Goal: Task Accomplishment & Management: Use online tool/utility

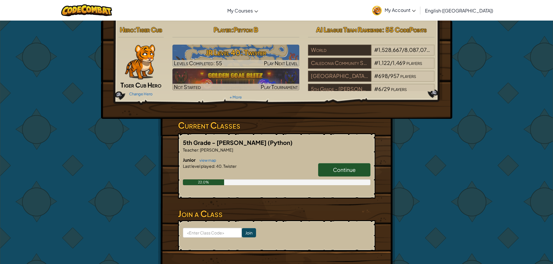
click at [344, 170] on span "Continue" at bounding box center [344, 170] width 23 height 7
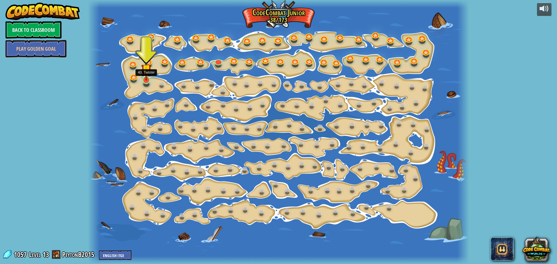
click at [147, 80] on img at bounding box center [146, 69] width 10 height 23
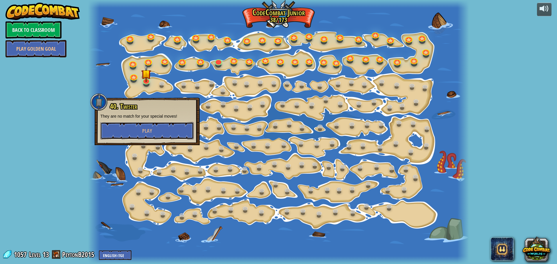
drag, startPoint x: 154, startPoint y: 139, endPoint x: 156, endPoint y: 143, distance: 4.6
click at [156, 143] on div "40. Twister They are no match for your special moves! Play" at bounding box center [147, 122] width 105 height 48
click at [165, 136] on button "Play" at bounding box center [146, 130] width 93 height 17
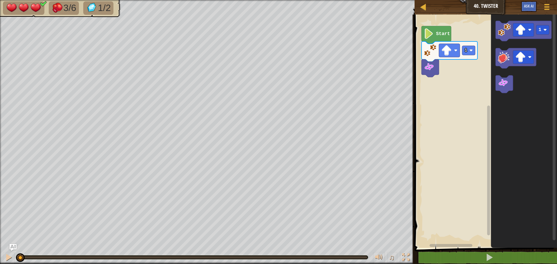
click at [425, 40] on icon "Blockly Workspace" at bounding box center [437, 35] width 30 height 18
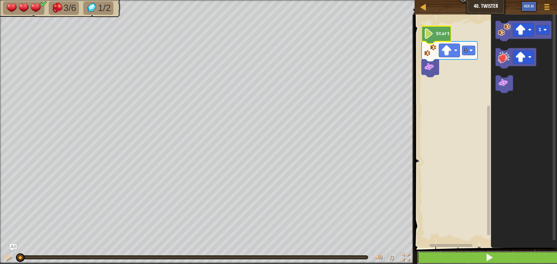
click at [470, 260] on button at bounding box center [489, 257] width 144 height 13
click at [470, 251] on button at bounding box center [489, 257] width 144 height 13
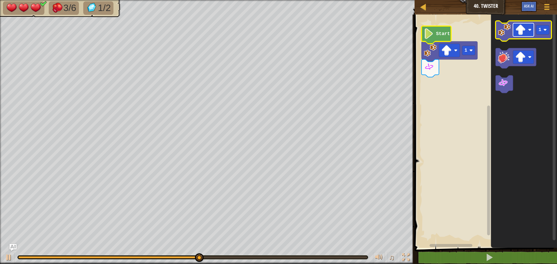
click at [527, 29] on rect "Blockly Workspace" at bounding box center [523, 29] width 21 height 13
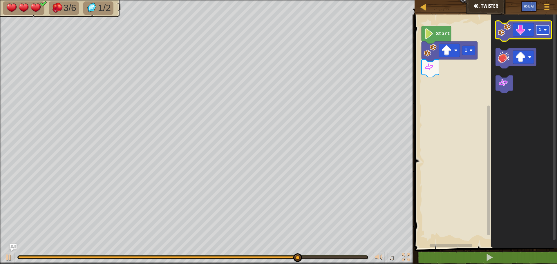
click at [540, 33] on text "1" at bounding box center [540, 29] width 3 height 5
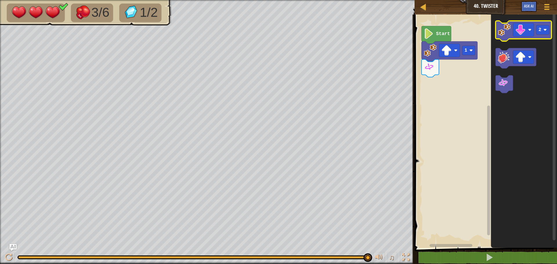
click at [506, 35] on image "Blockly Workspace" at bounding box center [504, 30] width 13 height 13
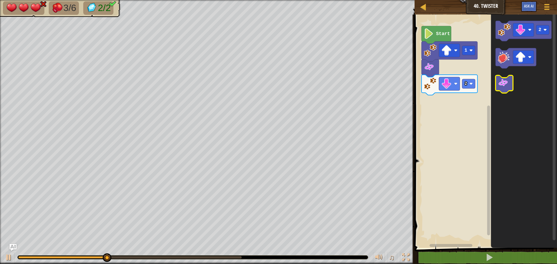
click at [510, 80] on icon "Blockly Workspace" at bounding box center [504, 84] width 17 height 18
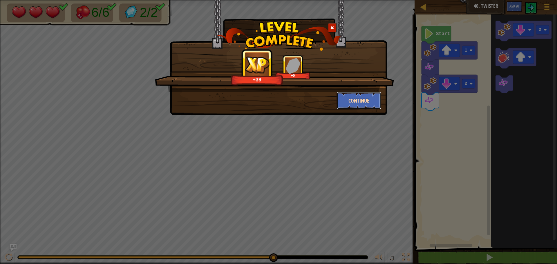
click at [350, 93] on button "Continue" at bounding box center [359, 100] width 45 height 17
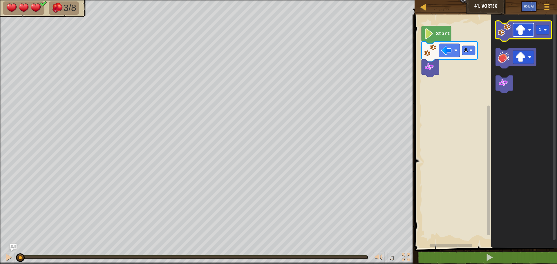
click at [524, 35] on image "Blockly Workspace" at bounding box center [521, 30] width 10 height 10
click at [500, 30] on image "Blockly Workspace" at bounding box center [504, 30] width 13 height 13
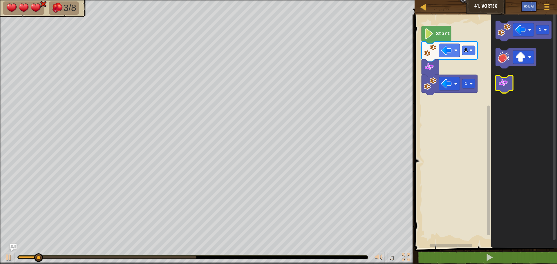
click at [508, 88] on image "Blockly Workspace" at bounding box center [503, 83] width 10 height 10
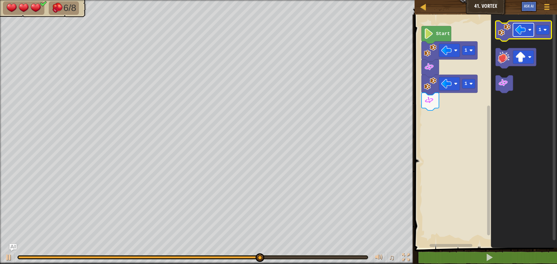
click at [517, 32] on image "Blockly Workspace" at bounding box center [521, 30] width 10 height 10
click at [506, 36] on image "Blockly Workspace" at bounding box center [504, 30] width 13 height 13
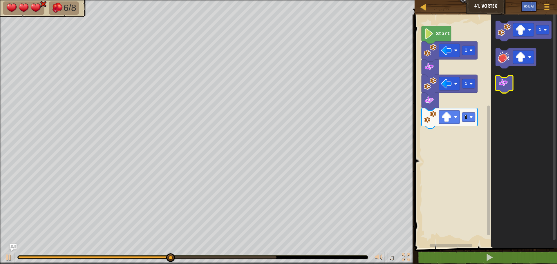
click at [504, 83] on image "Blockly Workspace" at bounding box center [503, 83] width 10 height 10
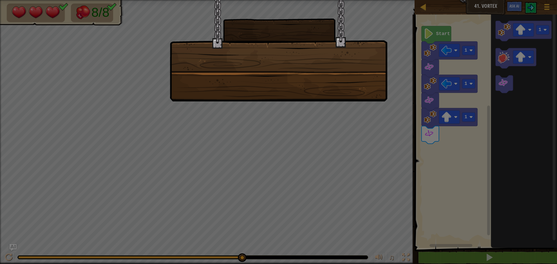
click at [361, 92] on div at bounding box center [279, 51] width 218 height 102
click at [363, 92] on div at bounding box center [279, 51] width 218 height 102
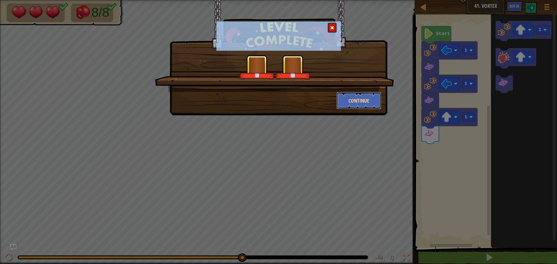
click at [363, 92] on button "Continue" at bounding box center [359, 100] width 45 height 17
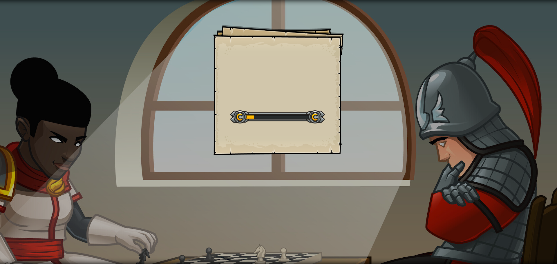
click at [363, 92] on div "Goals Start Level Error loading from server. Try refreshing the page. You'll ne…" at bounding box center [278, 132] width 557 height 264
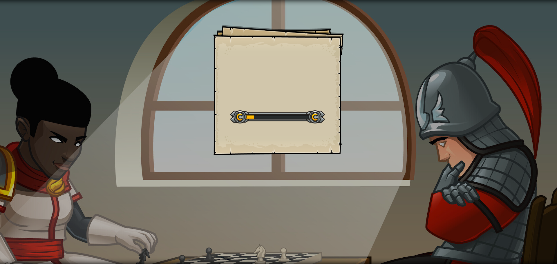
click at [363, 92] on div "Goals Start Level Error loading from server. Try refreshing the page. You'll ne…" at bounding box center [278, 132] width 557 height 264
click at [368, 89] on div "Goals Start Level Error loading from server. Try refreshing the page. You'll ne…" at bounding box center [278, 132] width 557 height 264
drag, startPoint x: 388, startPoint y: 110, endPoint x: 350, endPoint y: 111, distance: 37.7
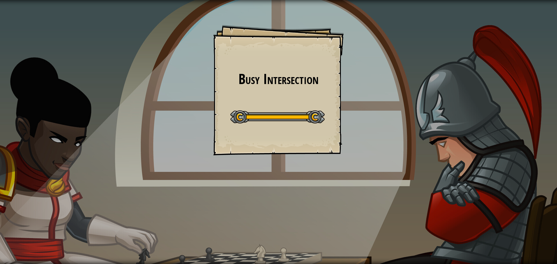
click at [355, 114] on div "Busy Intersection Goals Start Level Error loading from server. Try refreshing t…" at bounding box center [278, 132] width 557 height 264
click at [279, 121] on div at bounding box center [277, 117] width 94 height 13
drag, startPoint x: 271, startPoint y: 99, endPoint x: 272, endPoint y: 96, distance: 3.5
click at [271, 99] on div "Busy Intersection Goals Start Level Error loading from server. Try refreshing t…" at bounding box center [278, 90] width 131 height 131
click at [273, 94] on div "Busy Intersection Goals Start Level Error loading from server. Try refreshing t…" at bounding box center [278, 90] width 131 height 131
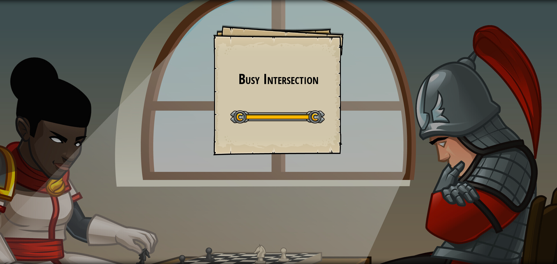
click at [274, 94] on div "Busy Intersection Goals Start Level Error loading from server. Try refreshing t…" at bounding box center [278, 90] width 131 height 131
click at [275, 95] on div "Busy Intersection Goals Start Level Error loading from server. Try refreshing t…" at bounding box center [278, 90] width 131 height 131
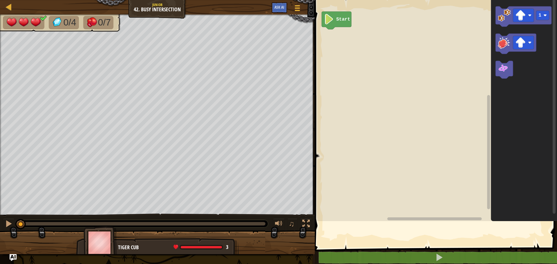
click at [284, 131] on div "Busy Intersection Goals Start Level Error loading from server. Try refreshing t…" at bounding box center [278, 132] width 557 height 264
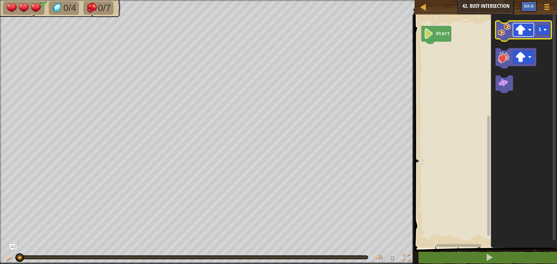
click at [518, 31] on image "Blockly Workspace" at bounding box center [521, 30] width 10 height 10
click at [519, 31] on image "Blockly Workspace" at bounding box center [521, 30] width 10 height 10
click at [500, 36] on image "Blockly Workspace" at bounding box center [504, 30] width 13 height 13
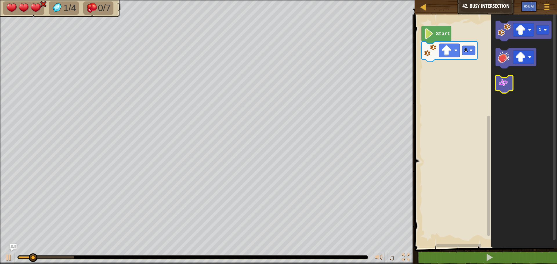
click at [504, 89] on g "Blockly Workspace" at bounding box center [504, 84] width 17 height 18
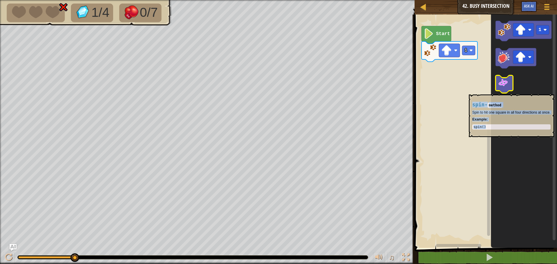
click at [506, 92] on icon "Blockly Workspace" at bounding box center [504, 84] width 17 height 18
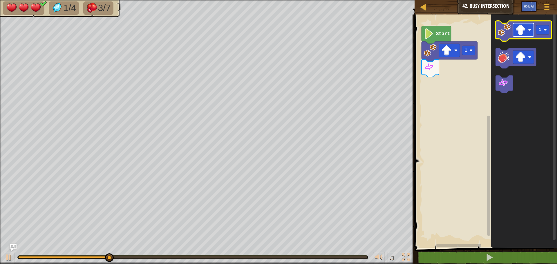
click at [520, 32] on image "Blockly Workspace" at bounding box center [521, 30] width 10 height 10
click at [549, 30] on rect "Blockly Workspace" at bounding box center [542, 29] width 13 height 9
click at [504, 35] on image "Blockly Workspace" at bounding box center [504, 30] width 13 height 13
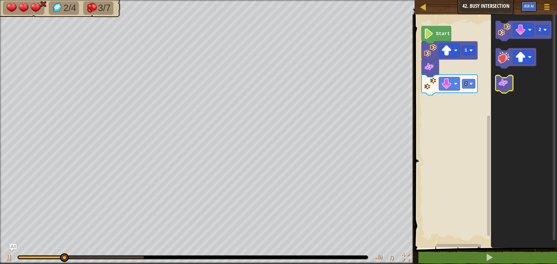
click at [506, 82] on image "Blockly Workspace" at bounding box center [503, 83] width 10 height 10
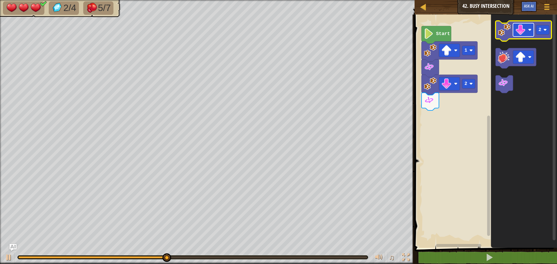
click at [522, 25] on image "Blockly Workspace" at bounding box center [521, 30] width 10 height 10
click at [547, 28] on image "Blockly Workspace" at bounding box center [545, 29] width 3 height 3
click at [503, 33] on image "Blockly Workspace" at bounding box center [504, 30] width 13 height 13
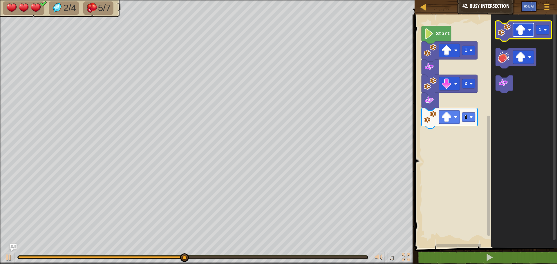
click at [531, 30] on image "Blockly Workspace" at bounding box center [529, 29] width 3 height 3
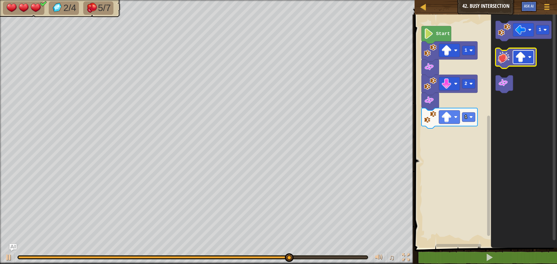
click at [528, 56] on rect "Blockly Workspace" at bounding box center [523, 57] width 21 height 13
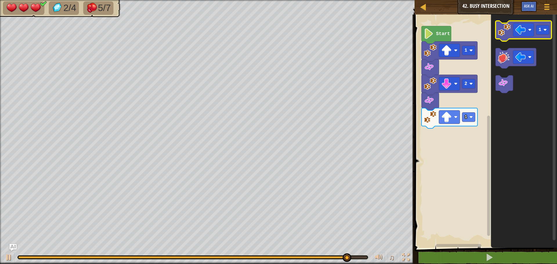
click at [503, 34] on image "Blockly Workspace" at bounding box center [504, 30] width 13 height 13
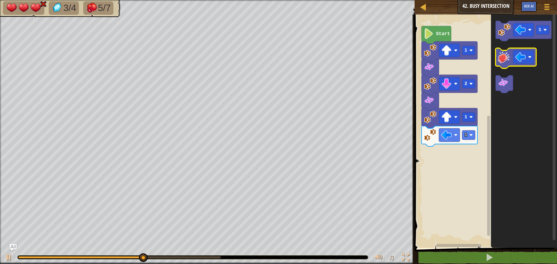
click at [503, 63] on image "Blockly Workspace" at bounding box center [504, 57] width 13 height 13
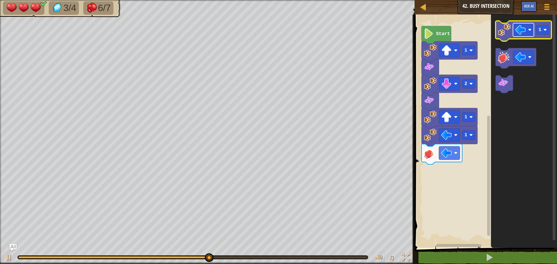
click at [528, 28] on rect "Blockly Workspace" at bounding box center [523, 29] width 21 height 13
click at [540, 26] on rect "Blockly Workspace" at bounding box center [542, 29] width 13 height 9
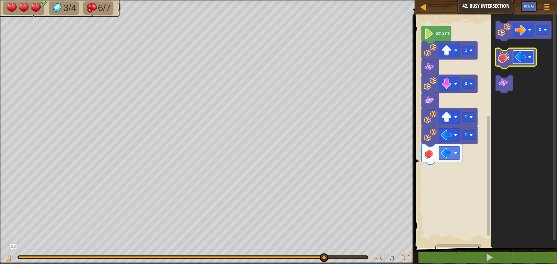
click at [526, 61] on image "Blockly Workspace" at bounding box center [521, 57] width 10 height 10
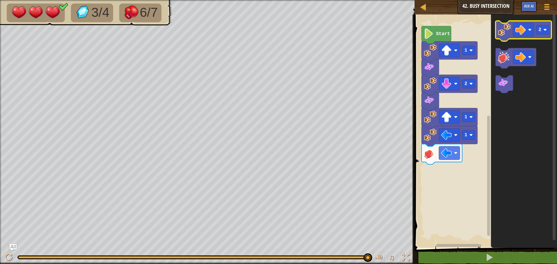
click at [502, 35] on image "Blockly Workspace" at bounding box center [504, 30] width 13 height 13
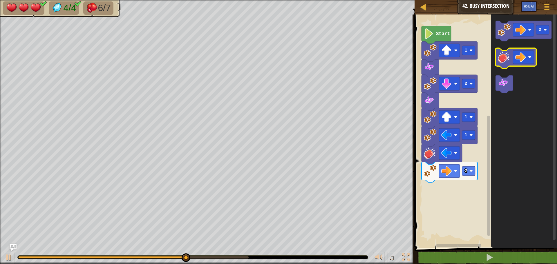
click at [505, 58] on image "Blockly Workspace" at bounding box center [504, 57] width 13 height 13
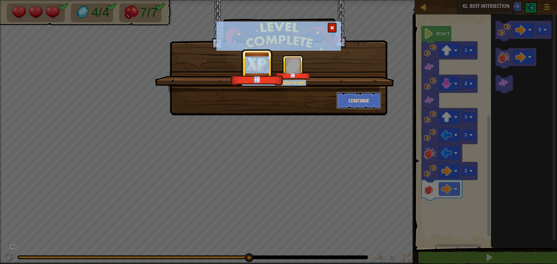
click at [379, 105] on button "Continue" at bounding box center [359, 100] width 45 height 17
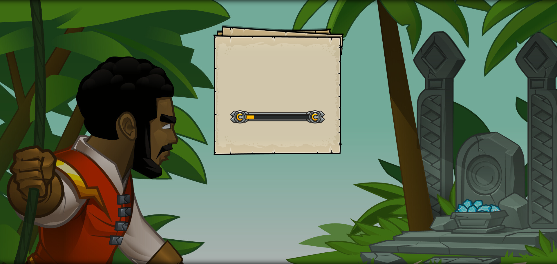
click at [329, 112] on div "Goals Start Level Error loading from server. Try refreshing the page. You'll ne…" at bounding box center [278, 90] width 131 height 131
click at [329, 111] on div "[PERSON_NAME] Goals Start Level Error loading from server. Try refreshing the p…" at bounding box center [278, 90] width 131 height 131
click at [327, 109] on div "[PERSON_NAME] Goals Start Level Error loading from server. Try refreshing the p…" at bounding box center [278, 90] width 131 height 131
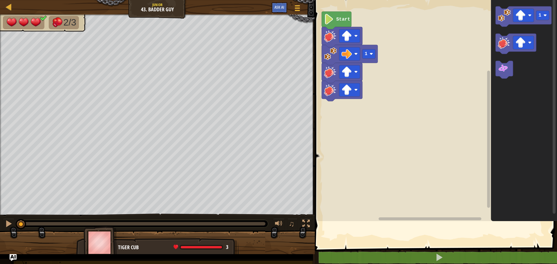
click at [327, 108] on rect "Blockly Workspace" at bounding box center [435, 109] width 244 height 224
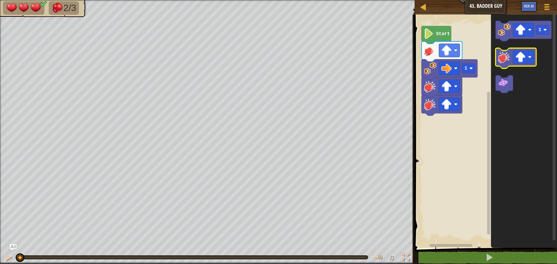
click at [504, 56] on image "Blockly Workspace" at bounding box center [504, 57] width 13 height 13
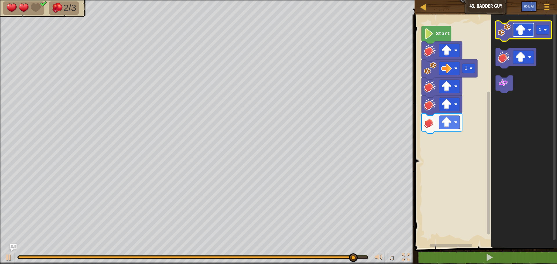
click at [524, 30] on image "Blockly Workspace" at bounding box center [521, 30] width 10 height 10
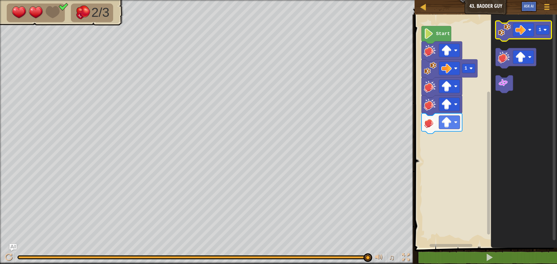
click at [511, 28] on image "Blockly Workspace" at bounding box center [504, 30] width 13 height 13
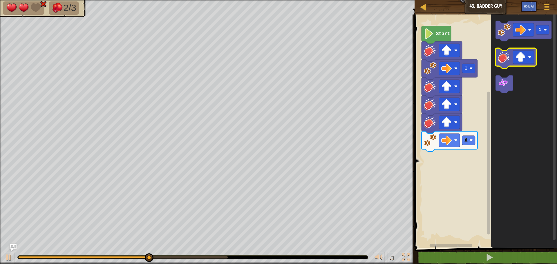
click at [511, 60] on icon "Blockly Workspace" at bounding box center [516, 58] width 41 height 20
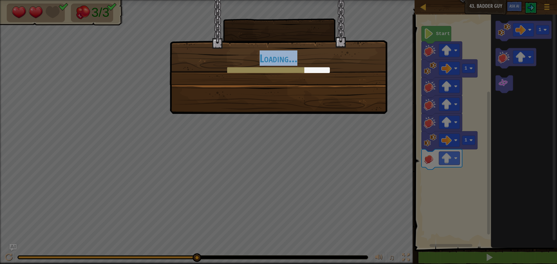
click at [204, 132] on div "Loading..." at bounding box center [278, 132] width 557 height 264
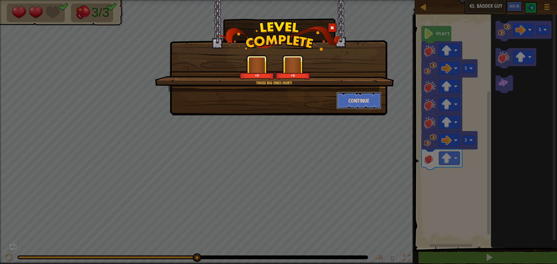
click at [364, 101] on button "Continue" at bounding box center [359, 100] width 45 height 17
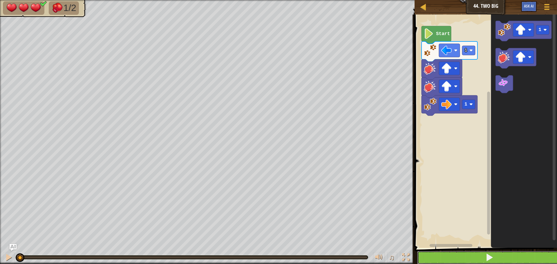
click at [497, 255] on button at bounding box center [489, 257] width 144 height 13
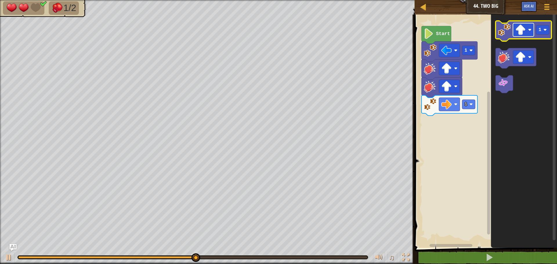
click at [527, 26] on rect "Blockly Workspace" at bounding box center [523, 29] width 21 height 13
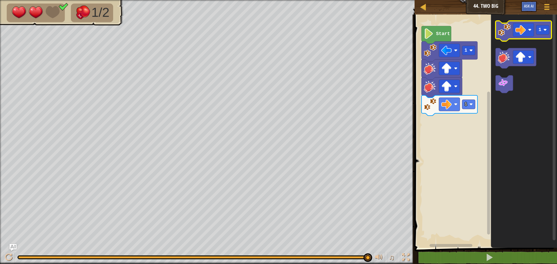
click at [501, 34] on image "Blockly Workspace" at bounding box center [504, 30] width 13 height 13
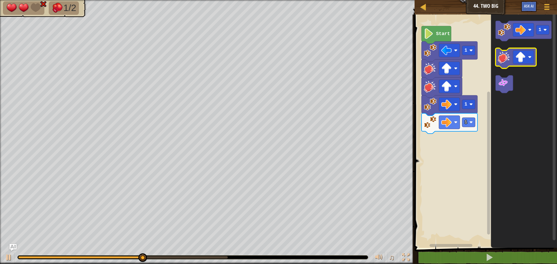
click at [503, 60] on image "Blockly Workspace" at bounding box center [504, 57] width 13 height 13
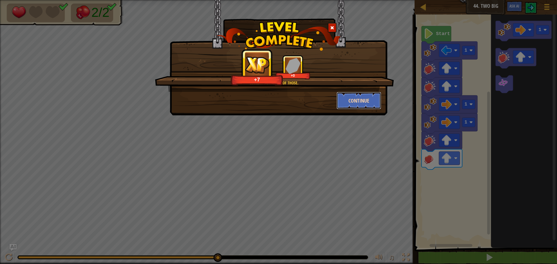
click at [360, 102] on button "Continue" at bounding box center [359, 100] width 45 height 17
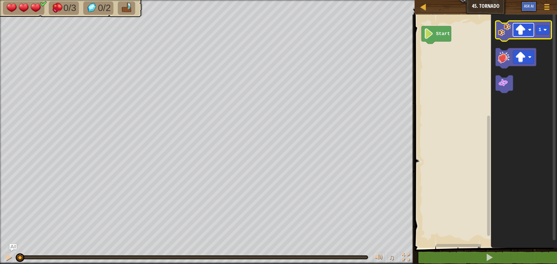
click at [519, 31] on image "Blockly Workspace" at bounding box center [521, 30] width 10 height 10
click at [506, 34] on image "Blockly Workspace" at bounding box center [504, 30] width 13 height 13
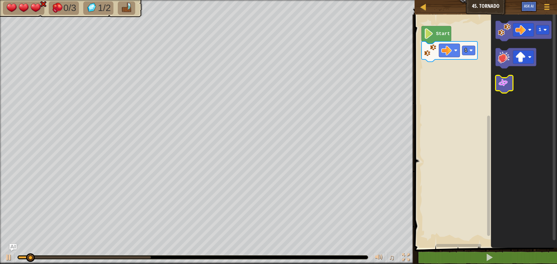
click at [499, 85] on image "Blockly Workspace" at bounding box center [503, 83] width 10 height 10
click at [505, 58] on image "Blockly Workspace" at bounding box center [504, 57] width 13 height 13
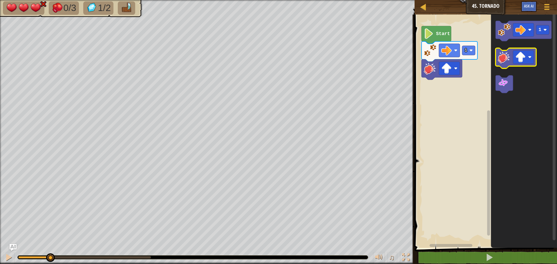
click at [505, 58] on image "Blockly Workspace" at bounding box center [504, 57] width 13 height 13
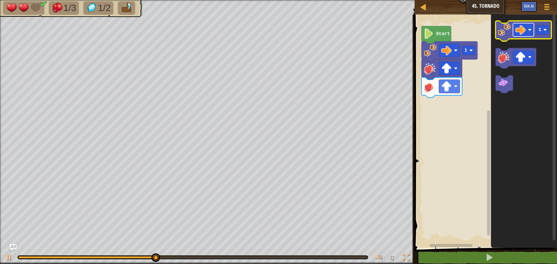
click at [523, 29] on image "Blockly Workspace" at bounding box center [521, 30] width 10 height 10
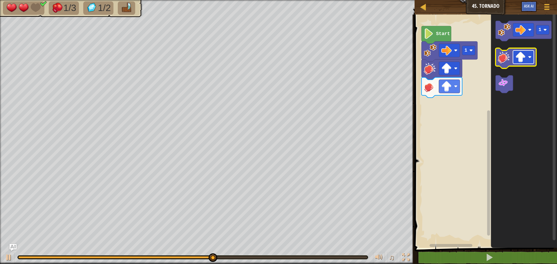
click at [519, 57] on image "Blockly Workspace" at bounding box center [521, 57] width 10 height 10
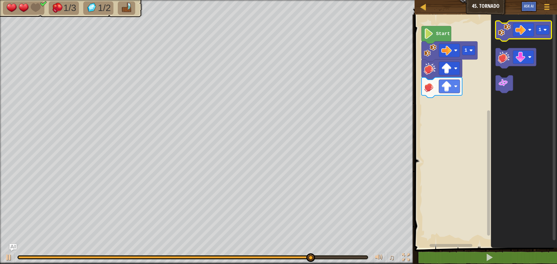
click at [501, 36] on image "Blockly Workspace" at bounding box center [504, 30] width 13 height 13
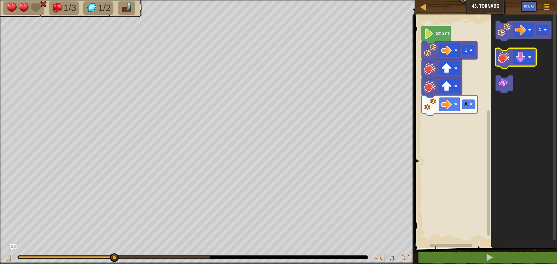
click at [505, 55] on image "Blockly Workspace" at bounding box center [504, 57] width 13 height 13
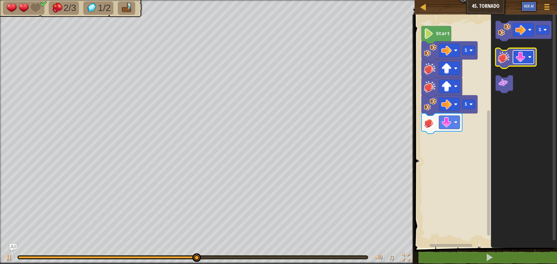
click at [518, 56] on image "Blockly Workspace" at bounding box center [521, 57] width 10 height 10
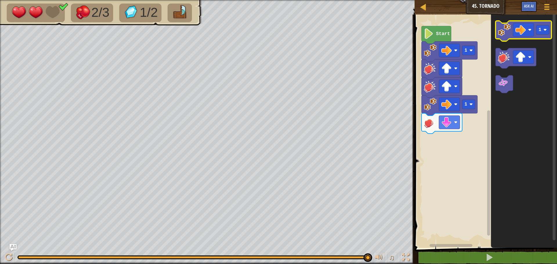
click at [510, 31] on image "Blockly Workspace" at bounding box center [504, 30] width 13 height 13
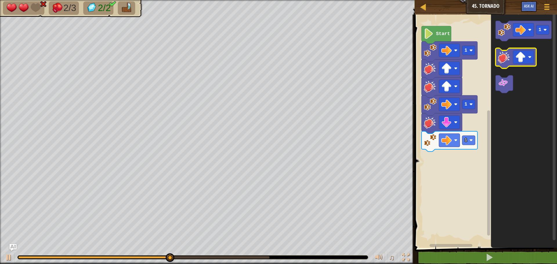
click at [499, 61] on image "Blockly Workspace" at bounding box center [504, 57] width 13 height 13
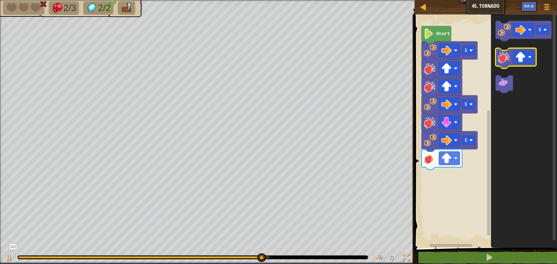
click at [510, 60] on image "Blockly Workspace" at bounding box center [504, 57] width 13 height 13
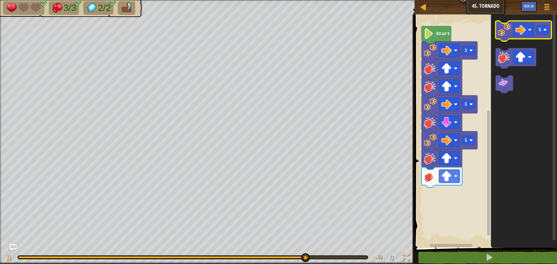
click at [504, 34] on image "Blockly Workspace" at bounding box center [504, 30] width 13 height 13
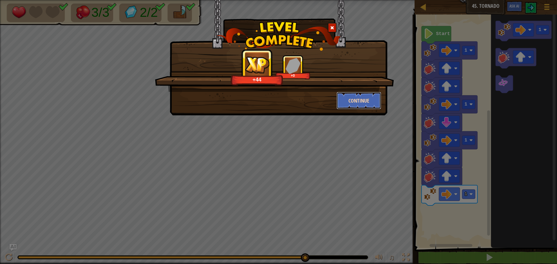
click at [370, 103] on button "Continue" at bounding box center [359, 100] width 45 height 17
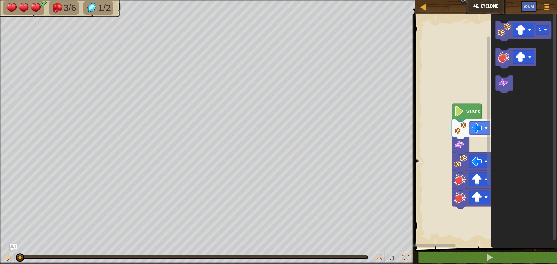
click at [487, 0] on html "Map Junior 46. Cyclone Game Menu Ask AI 1 ההההההההההההההההההההההההההההההההההההה…" at bounding box center [278, 0] width 557 height 0
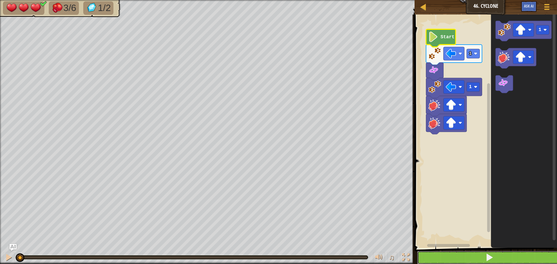
drag, startPoint x: 506, startPoint y: 255, endPoint x: 510, endPoint y: 250, distance: 7.1
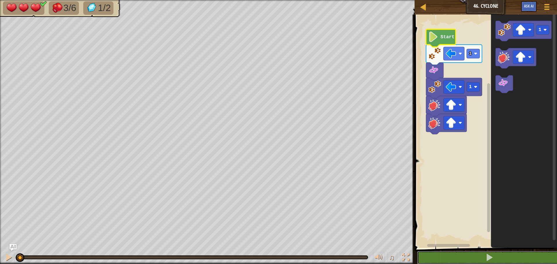
click at [506, 255] on button at bounding box center [489, 257] width 144 height 13
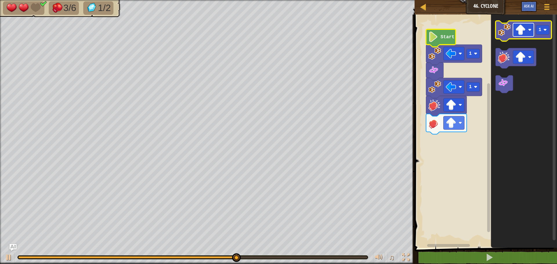
click at [522, 33] on image "Blockly Workspace" at bounding box center [521, 30] width 10 height 10
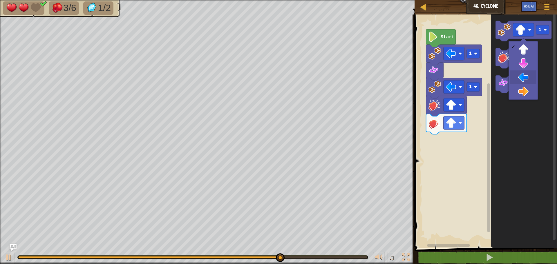
drag, startPoint x: 522, startPoint y: 75, endPoint x: 524, endPoint y: 72, distance: 3.9
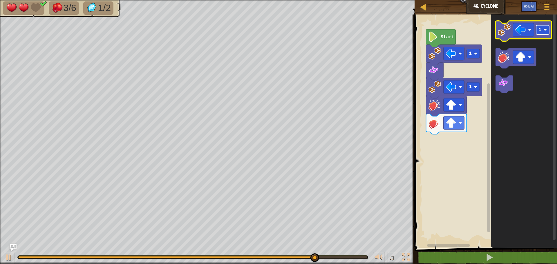
click at [546, 35] on rect "Blockly Workspace" at bounding box center [542, 29] width 13 height 9
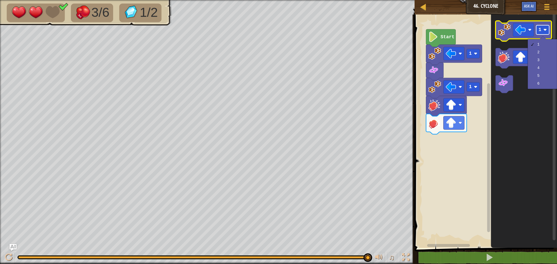
click at [546, 29] on image "Blockly Workspace" at bounding box center [545, 29] width 3 height 3
click at [508, 33] on image "Blockly Workspace" at bounding box center [504, 30] width 13 height 13
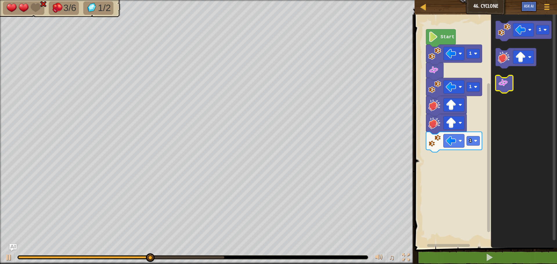
click at [504, 86] on image "Blockly Workspace" at bounding box center [503, 83] width 10 height 10
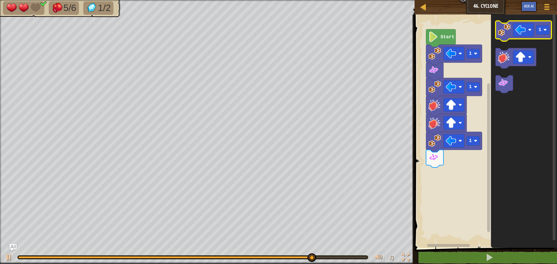
click at [500, 30] on image "Blockly Workspace" at bounding box center [504, 30] width 13 height 13
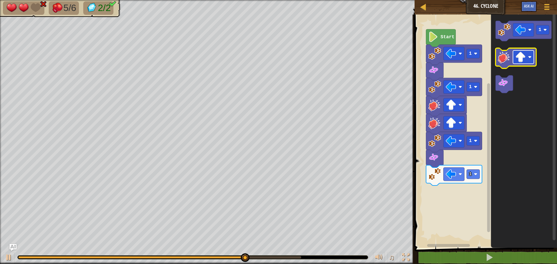
click at [523, 60] on image "Blockly Workspace" at bounding box center [521, 57] width 10 height 10
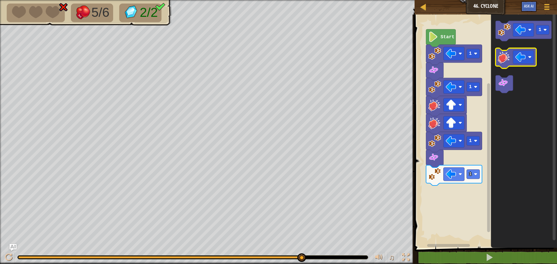
click at [507, 55] on image "Blockly Workspace" at bounding box center [504, 57] width 13 height 13
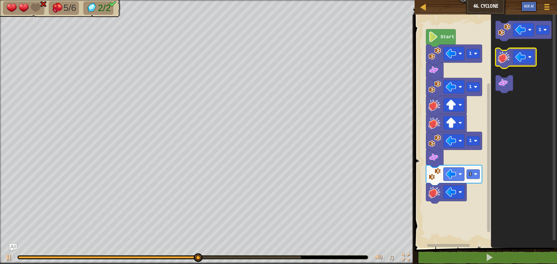
click at [507, 55] on image "Blockly Workspace" at bounding box center [504, 57] width 13 height 13
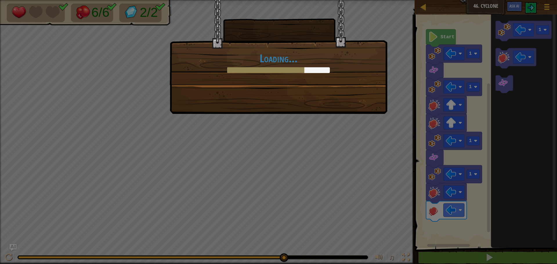
click at [371, 101] on div "Loading..." at bounding box center [279, 57] width 218 height 114
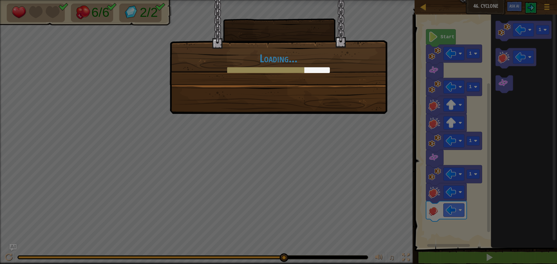
click at [371, 101] on div "Loading..." at bounding box center [279, 57] width 218 height 114
click at [371, 100] on div "Loading..." at bounding box center [279, 57] width 218 height 114
click at [374, 100] on div "Loading..." at bounding box center [279, 57] width 218 height 114
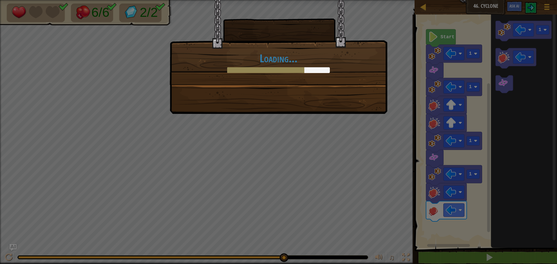
click at [374, 100] on div "Loading..." at bounding box center [279, 57] width 218 height 114
click at [372, 104] on div "Loading..." at bounding box center [279, 57] width 218 height 114
click at [371, 101] on div "Loading..." at bounding box center [279, 57] width 218 height 114
click at [372, 98] on div "Loading..." at bounding box center [279, 57] width 218 height 114
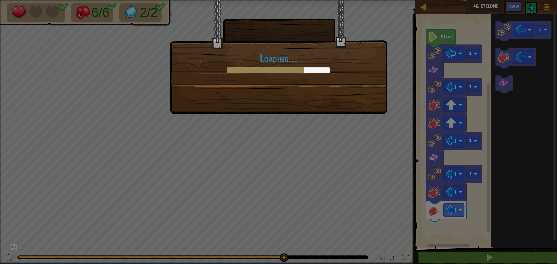
click at [372, 98] on div "Loading..." at bounding box center [279, 57] width 218 height 114
click at [372, 97] on div "Loading..." at bounding box center [279, 57] width 218 height 114
click at [373, 97] on div "Loading..." at bounding box center [279, 57] width 218 height 114
click at [373, 96] on div "Loading..." at bounding box center [279, 57] width 218 height 114
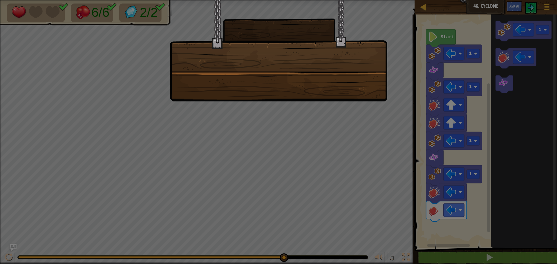
click at [373, 96] on div at bounding box center [279, 51] width 218 height 102
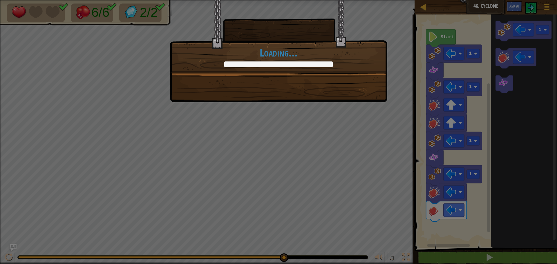
click at [373, 96] on div "+0 +0 Continue Loading..." at bounding box center [279, 51] width 218 height 102
click at [373, 96] on div "+1 +0 Continue Loading..." at bounding box center [279, 51] width 218 height 102
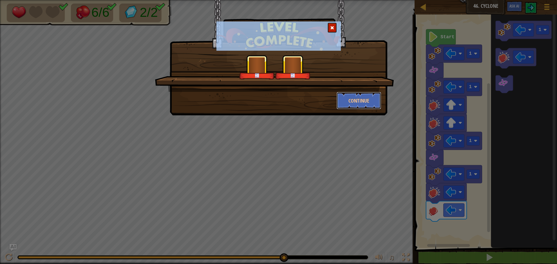
click at [373, 96] on button "Continue" at bounding box center [359, 100] width 45 height 17
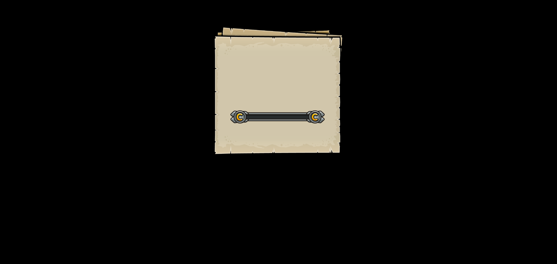
click at [373, 96] on div "Goals Start Level Error loading from server. Try refreshing the page. You'll ne…" at bounding box center [278, 132] width 557 height 264
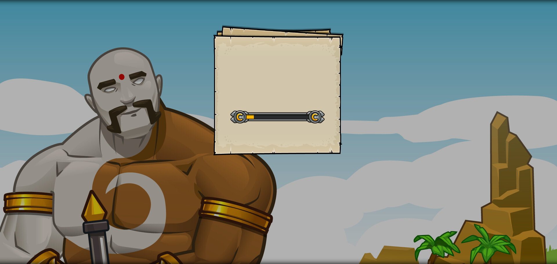
click at [374, 94] on div "Goals Start Level Error loading from server. Try refreshing the page. You'll ne…" at bounding box center [278, 132] width 557 height 264
click at [374, 94] on div "Hit and Spin Goals Start Level Error loading from server. Try refreshing the pa…" at bounding box center [278, 132] width 557 height 264
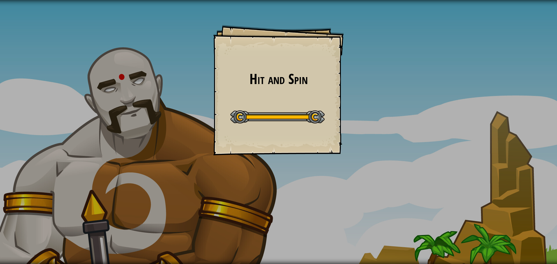
click at [374, 94] on div "Hit and Spin Goals Start Level Error loading from server. Try refreshing the pa…" at bounding box center [278, 132] width 557 height 264
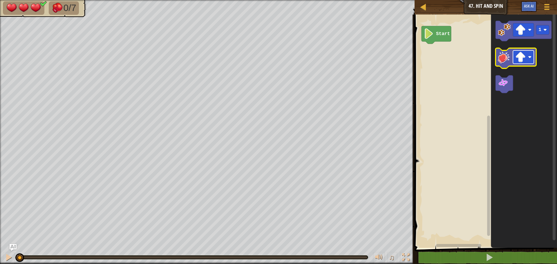
click at [518, 60] on image "Blockly Workspace" at bounding box center [521, 57] width 10 height 10
click at [503, 36] on image "Blockly Workspace" at bounding box center [504, 30] width 13 height 13
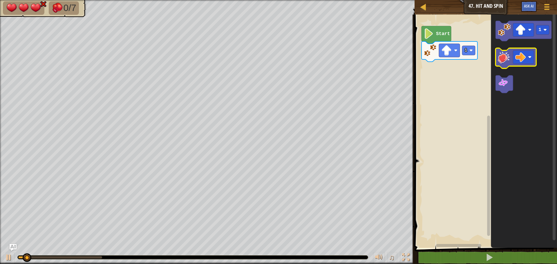
click at [503, 64] on icon "Blockly Workspace" at bounding box center [516, 58] width 41 height 20
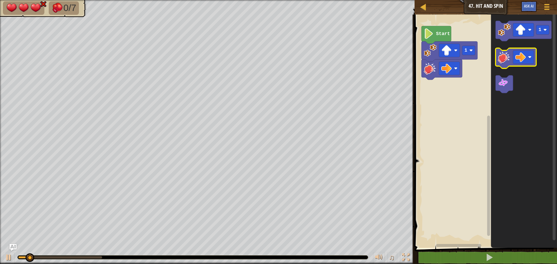
click at [503, 64] on icon "Blockly Workspace" at bounding box center [516, 58] width 41 height 20
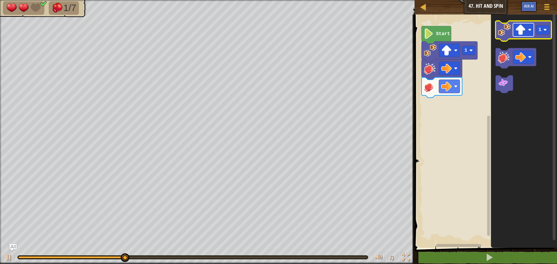
click at [517, 34] on image "Blockly Workspace" at bounding box center [521, 30] width 10 height 10
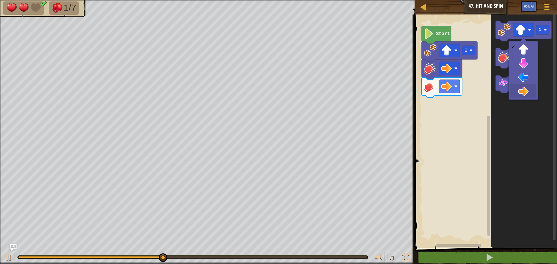
drag, startPoint x: 529, startPoint y: 95, endPoint x: 525, endPoint y: 86, distance: 9.5
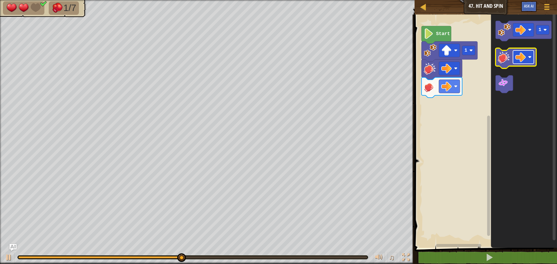
click at [521, 59] on image "Blockly Workspace" at bounding box center [521, 57] width 10 height 10
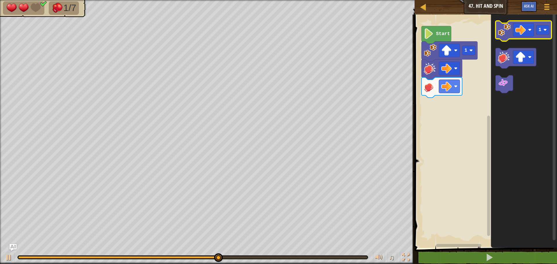
click at [497, 35] on icon "Blockly Workspace" at bounding box center [524, 31] width 56 height 20
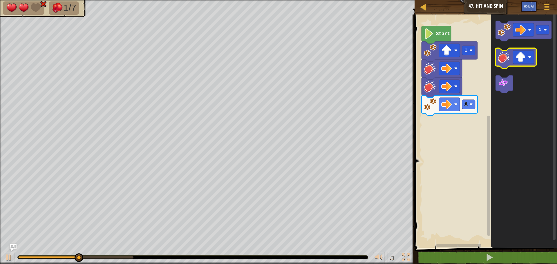
click at [500, 59] on image "Blockly Workspace" at bounding box center [504, 57] width 13 height 13
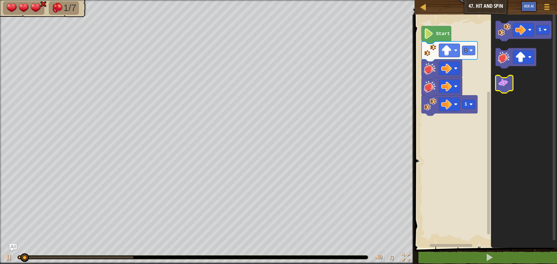
click at [503, 85] on image "Blockly Workspace" at bounding box center [503, 83] width 10 height 10
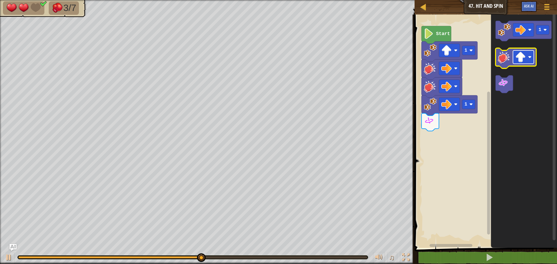
click at [526, 58] on image "Blockly Workspace" at bounding box center [521, 57] width 10 height 10
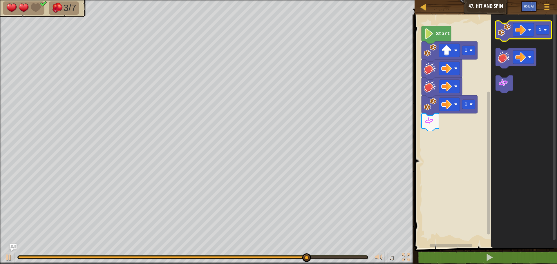
click at [507, 34] on image "Blockly Workspace" at bounding box center [504, 30] width 13 height 13
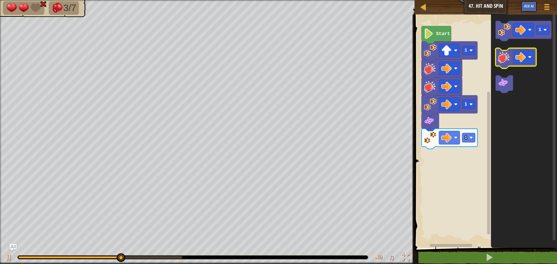
click at [499, 57] on image "Blockly Workspace" at bounding box center [504, 57] width 13 height 13
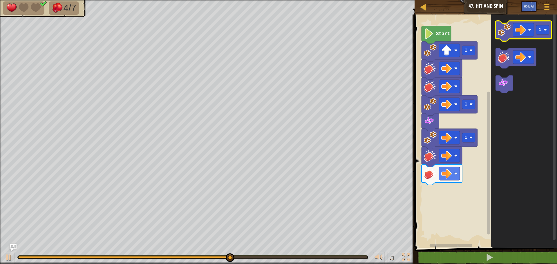
click at [501, 34] on image "Blockly Workspace" at bounding box center [504, 30] width 13 height 13
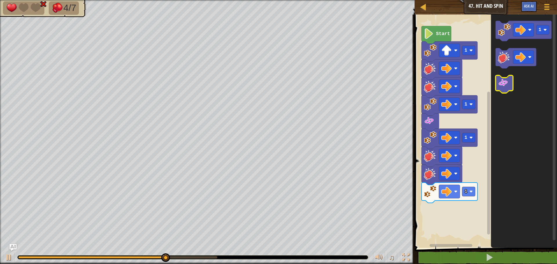
click at [501, 73] on icon "Blockly Workspace" at bounding box center [524, 130] width 66 height 237
click at [502, 80] on image "Blockly Workspace" at bounding box center [503, 83] width 10 height 10
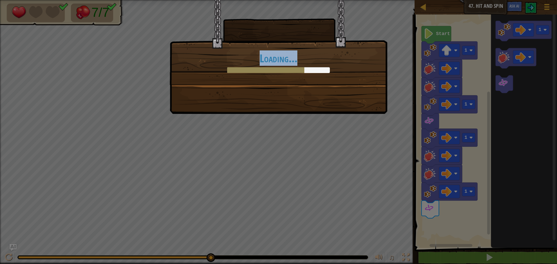
click at [296, 72] on div at bounding box center [265, 70] width 77 height 6
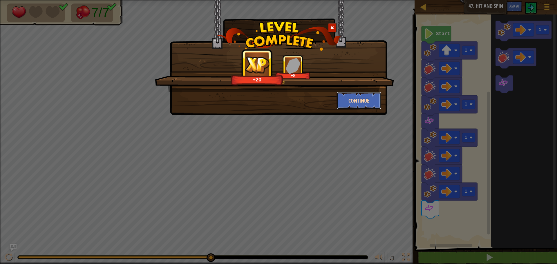
click at [370, 102] on button "Continue" at bounding box center [359, 100] width 45 height 17
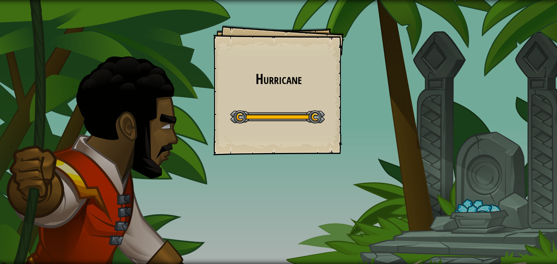
drag, startPoint x: 229, startPoint y: 99, endPoint x: 334, endPoint y: 116, distance: 105.7
click at [336, 116] on div "Hurricane Goals Start Level Error loading from server. Try refreshing the page.…" at bounding box center [278, 90] width 131 height 131
drag, startPoint x: 334, startPoint y: 118, endPoint x: 344, endPoint y: 114, distance: 10.7
click at [338, 117] on div "Hurricane Goals Start Level Error loading from server. Try refreshing the page.…" at bounding box center [278, 90] width 131 height 131
click at [344, 114] on div "Hurricane Goals Start Level Error loading from server. Try refreshing the page.…" at bounding box center [278, 132] width 557 height 264
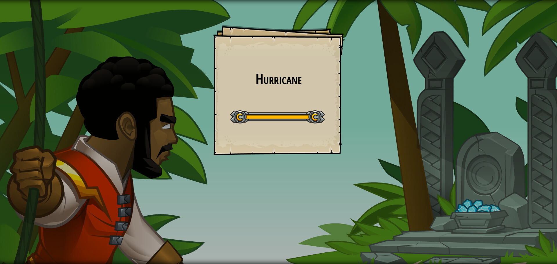
click at [345, 114] on div "Hurricane Goals Start Level Error loading from server. Try refreshing the page.…" at bounding box center [278, 132] width 557 height 264
